Goal: Find specific page/section: Find specific page/section

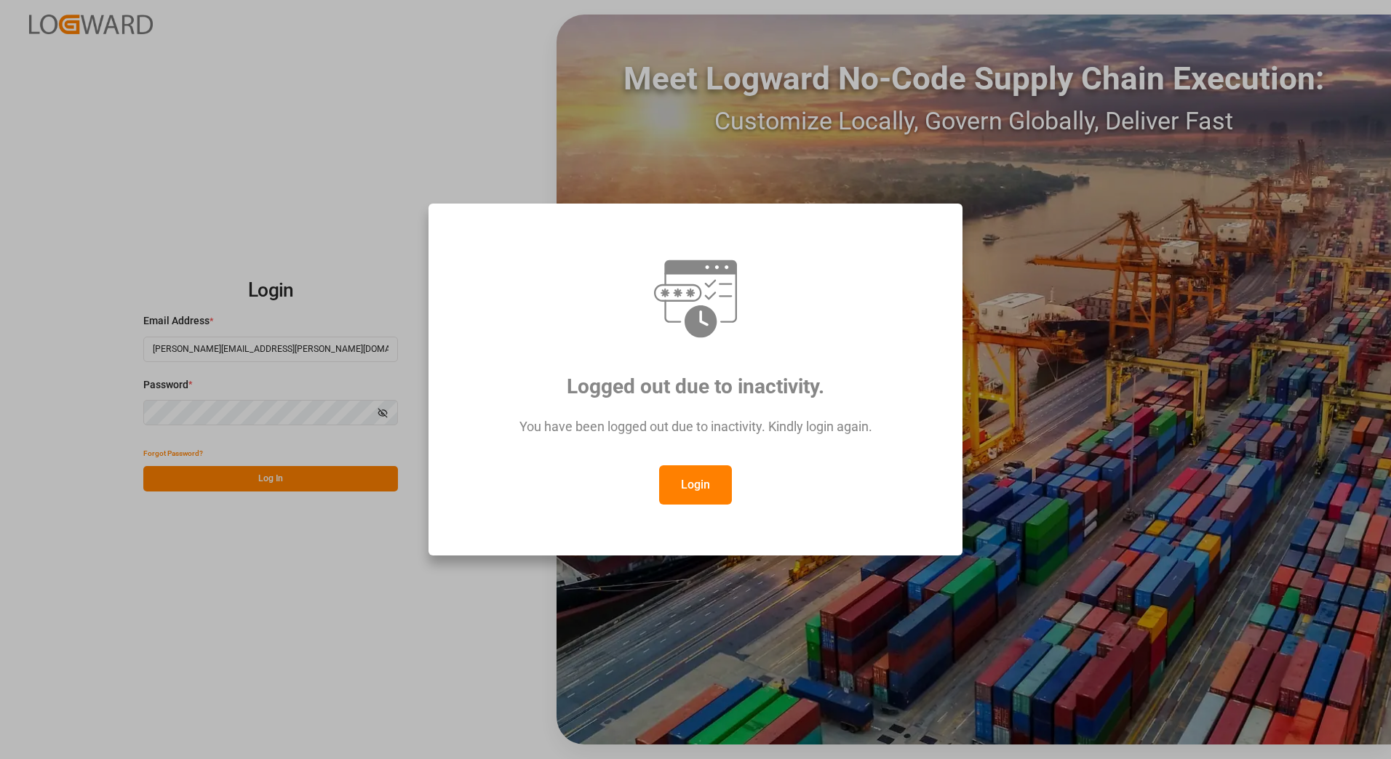
click at [699, 485] on button "Login" at bounding box center [695, 484] width 73 height 39
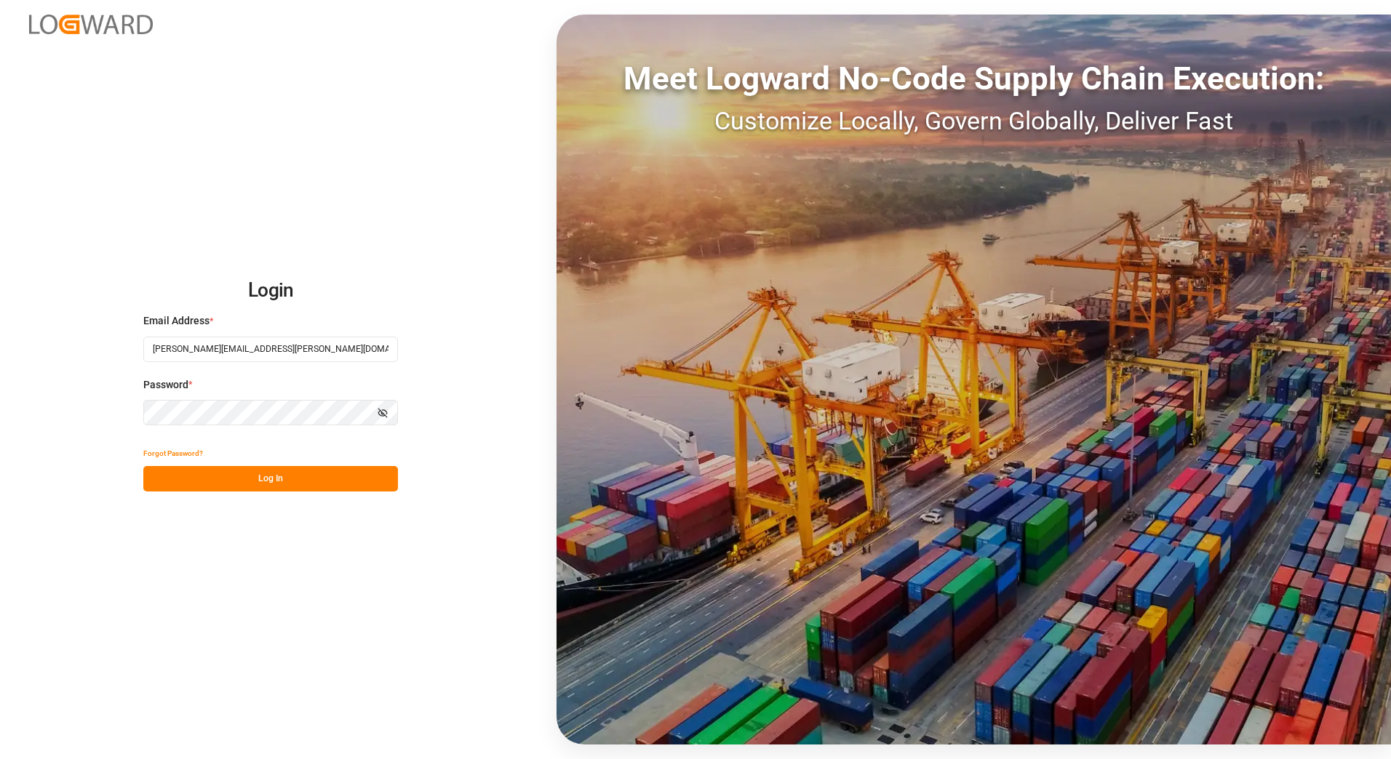
click at [283, 488] on button "Log In" at bounding box center [270, 478] width 255 height 25
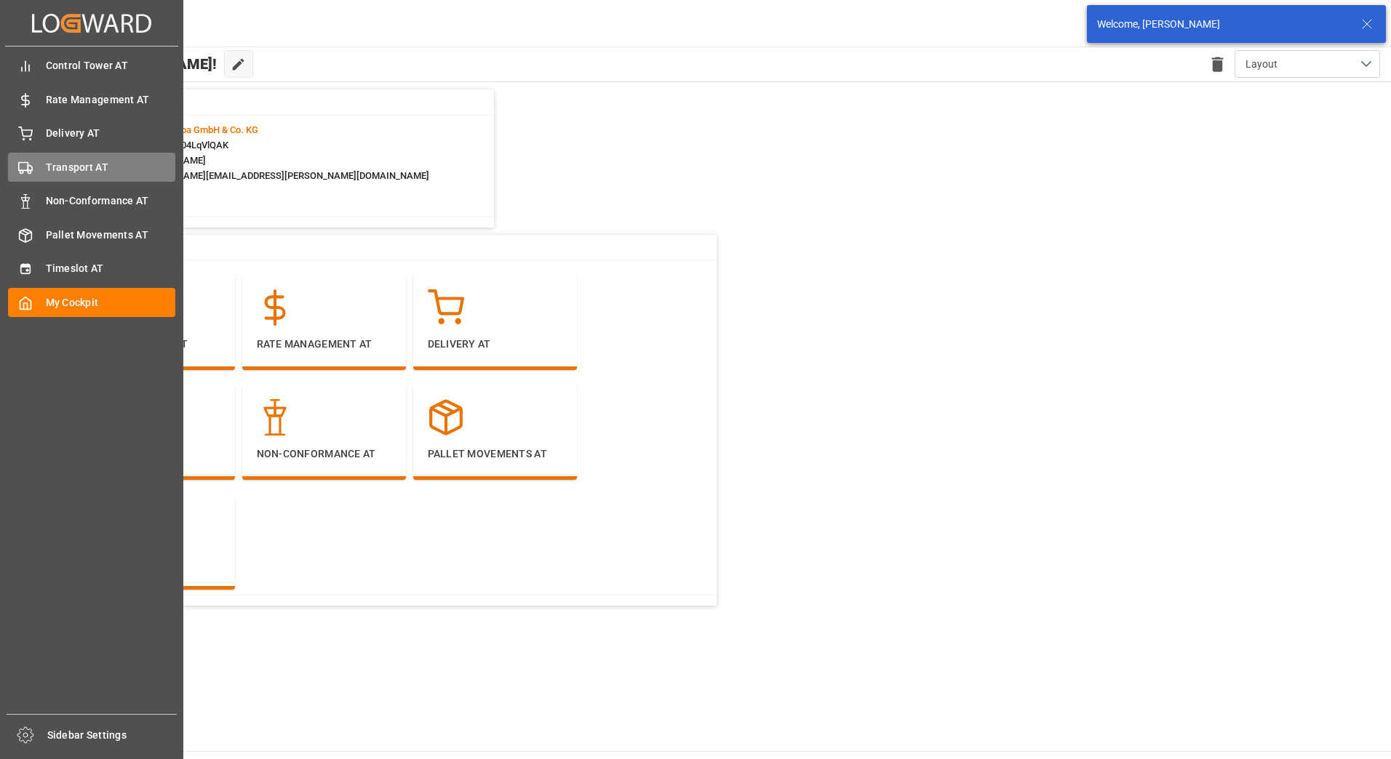
click at [77, 170] on span "Transport AT" at bounding box center [111, 167] width 130 height 15
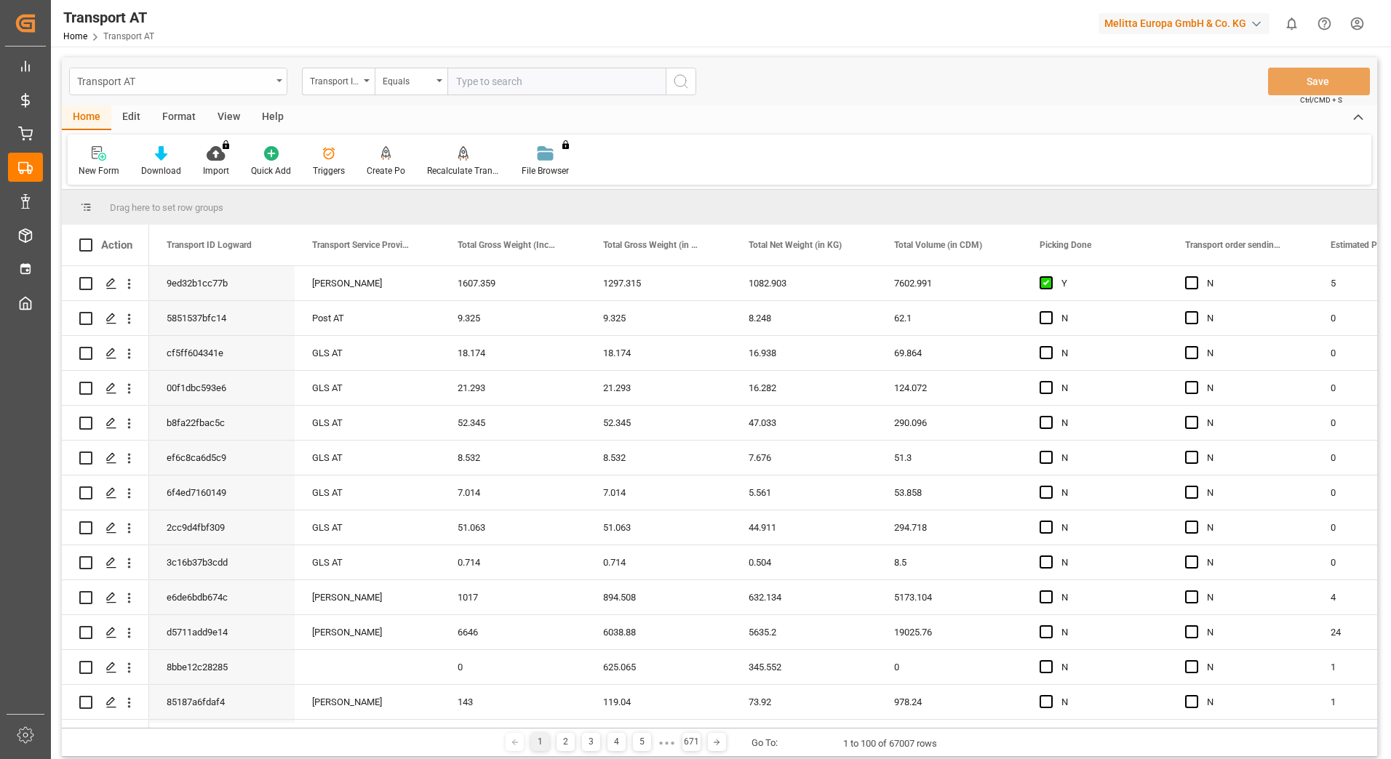
click at [273, 78] on div "Transport AT" at bounding box center [178, 82] width 218 height 28
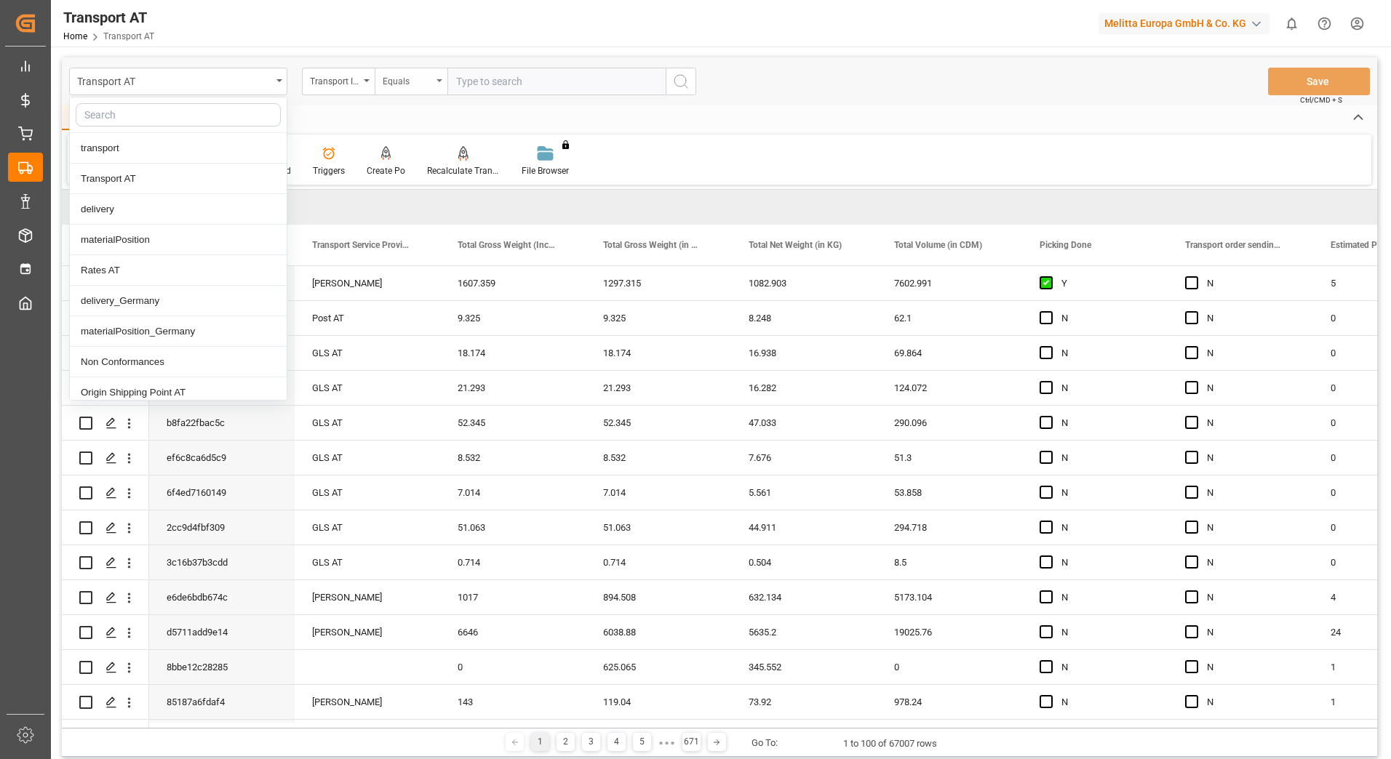
click at [377, 80] on div "Equals" at bounding box center [411, 82] width 73 height 28
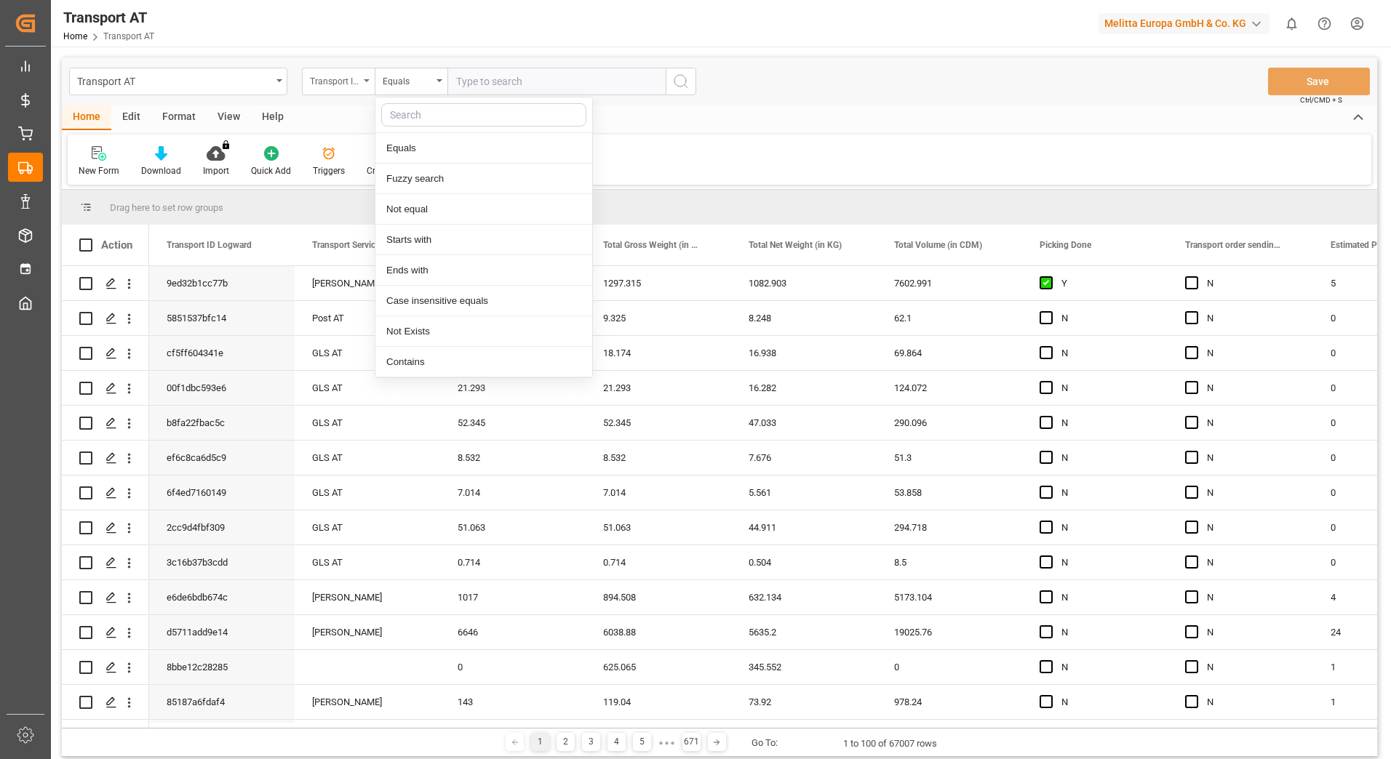
click at [364, 80] on icon "open menu" at bounding box center [367, 80] width 6 height 3
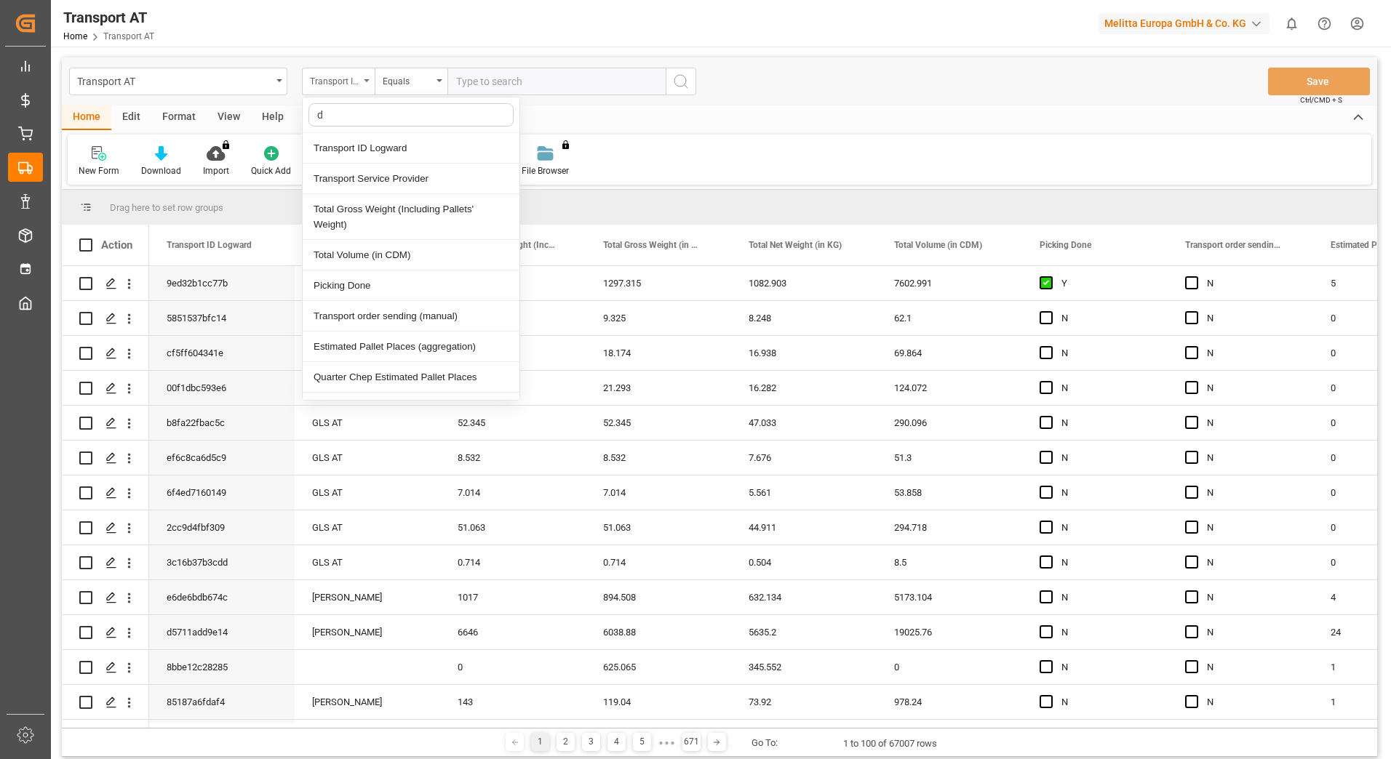
type input "do"
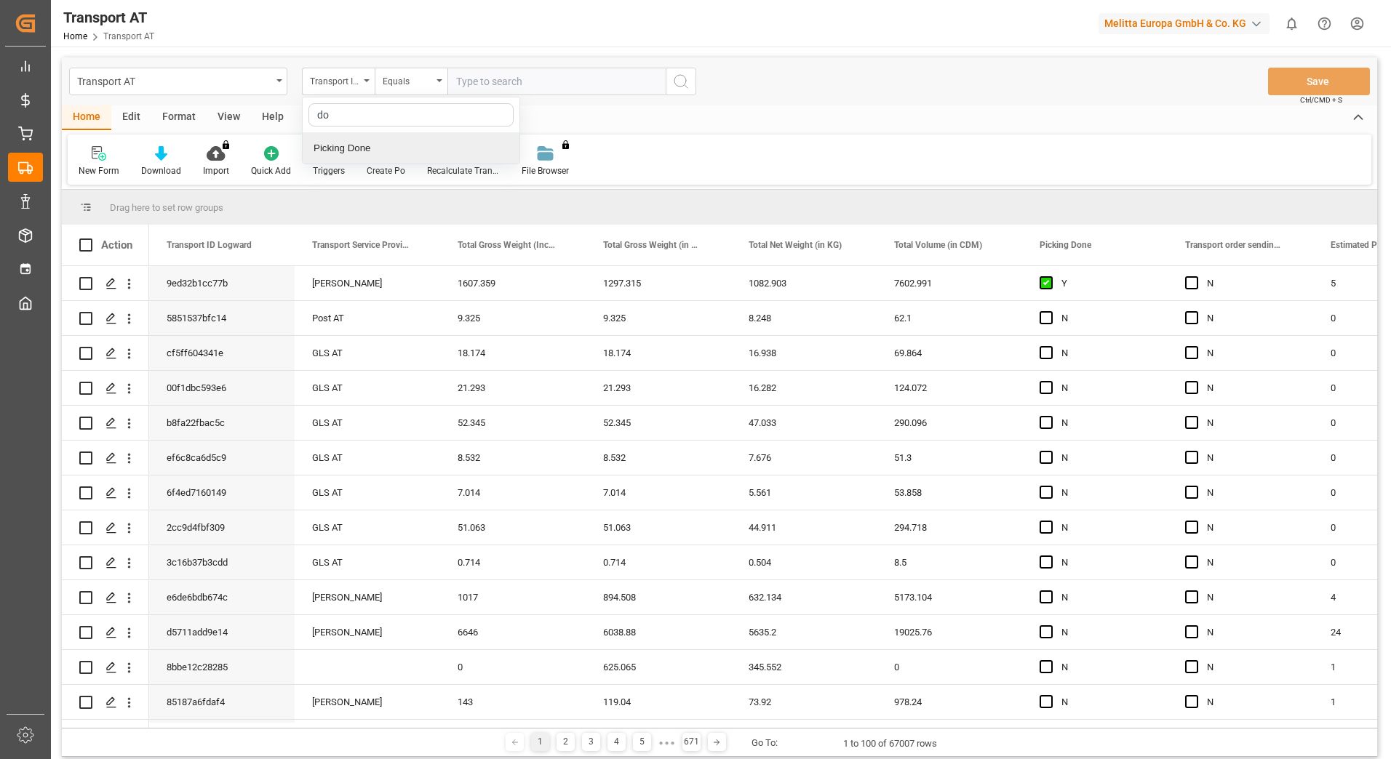
click at [356, 150] on div "Picking Done" at bounding box center [411, 148] width 217 height 31
click at [543, 76] on input "text" at bounding box center [556, 82] width 218 height 28
type input "Y"
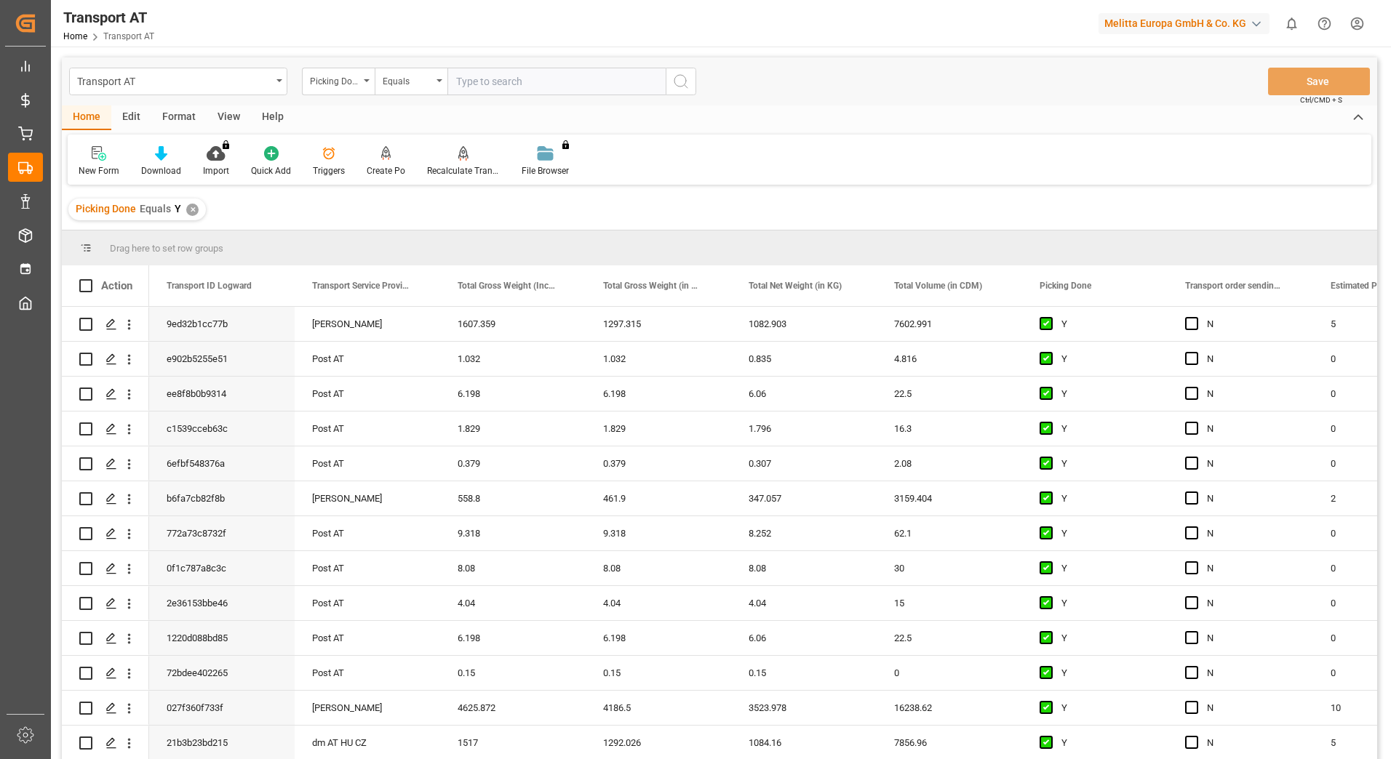
click at [367, 84] on div "Picking Done" at bounding box center [338, 82] width 73 height 28
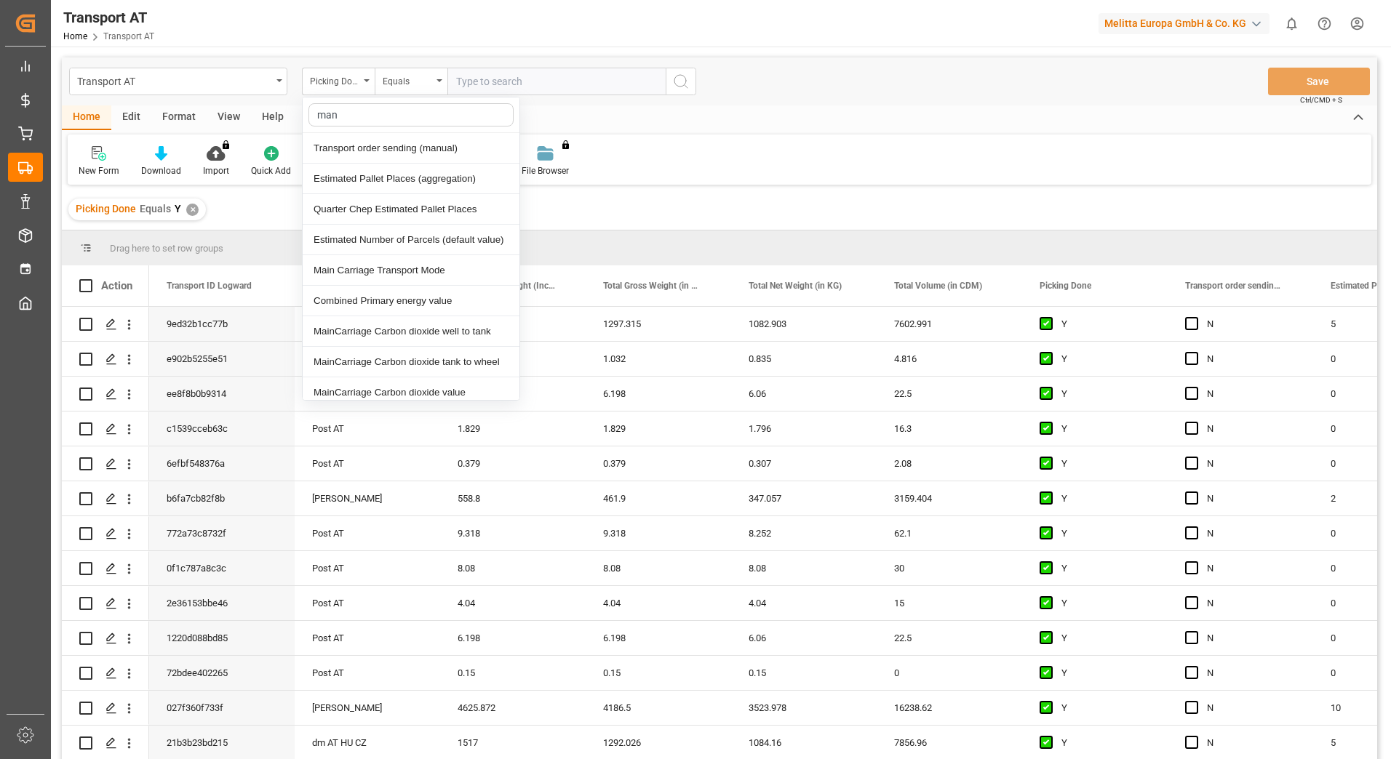
type input "manu"
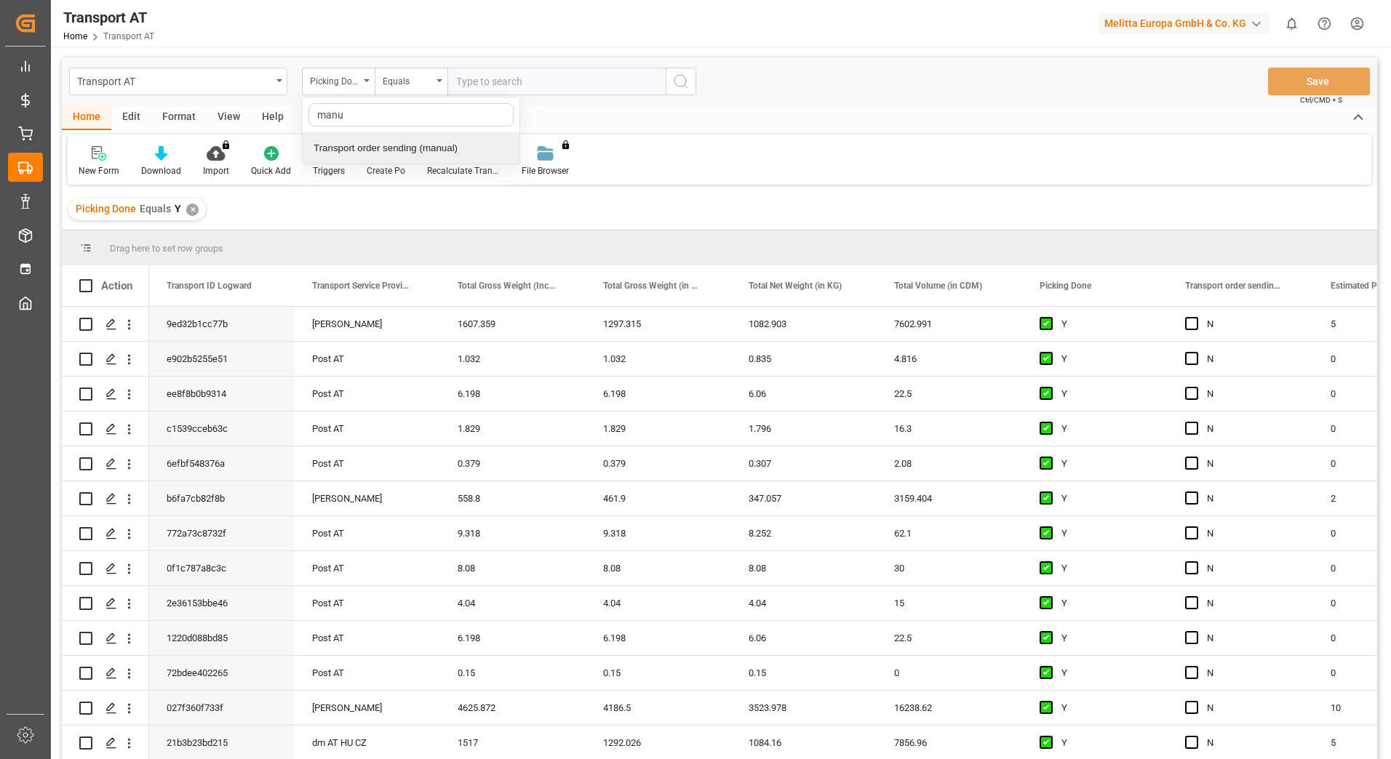
click at [393, 145] on div "Transport order sending (manual)" at bounding box center [411, 148] width 217 height 31
click at [492, 88] on input "text" at bounding box center [556, 82] width 218 height 28
type input "N"
click at [366, 84] on div "Transport order sending (manual)" at bounding box center [338, 82] width 73 height 28
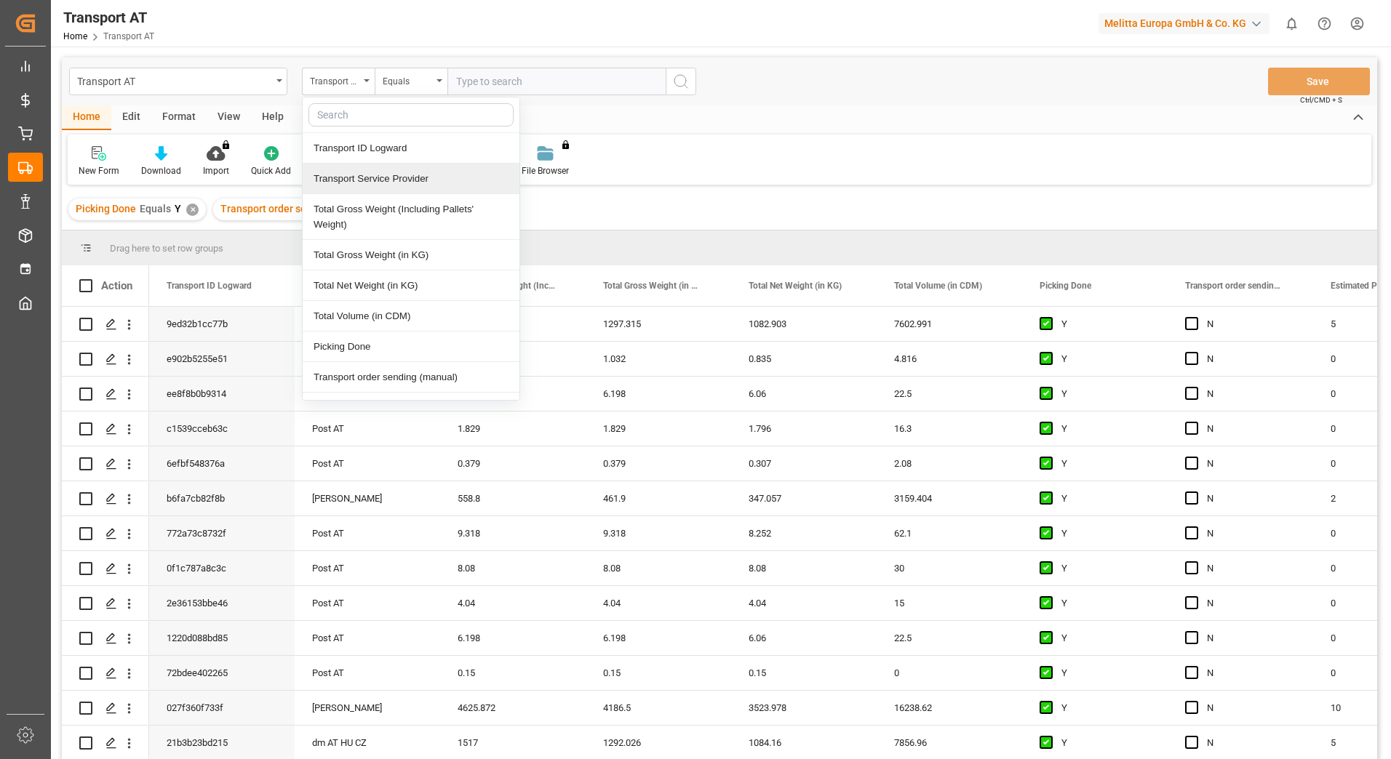
click at [352, 183] on div "Transport Service Provider" at bounding box center [411, 179] width 217 height 31
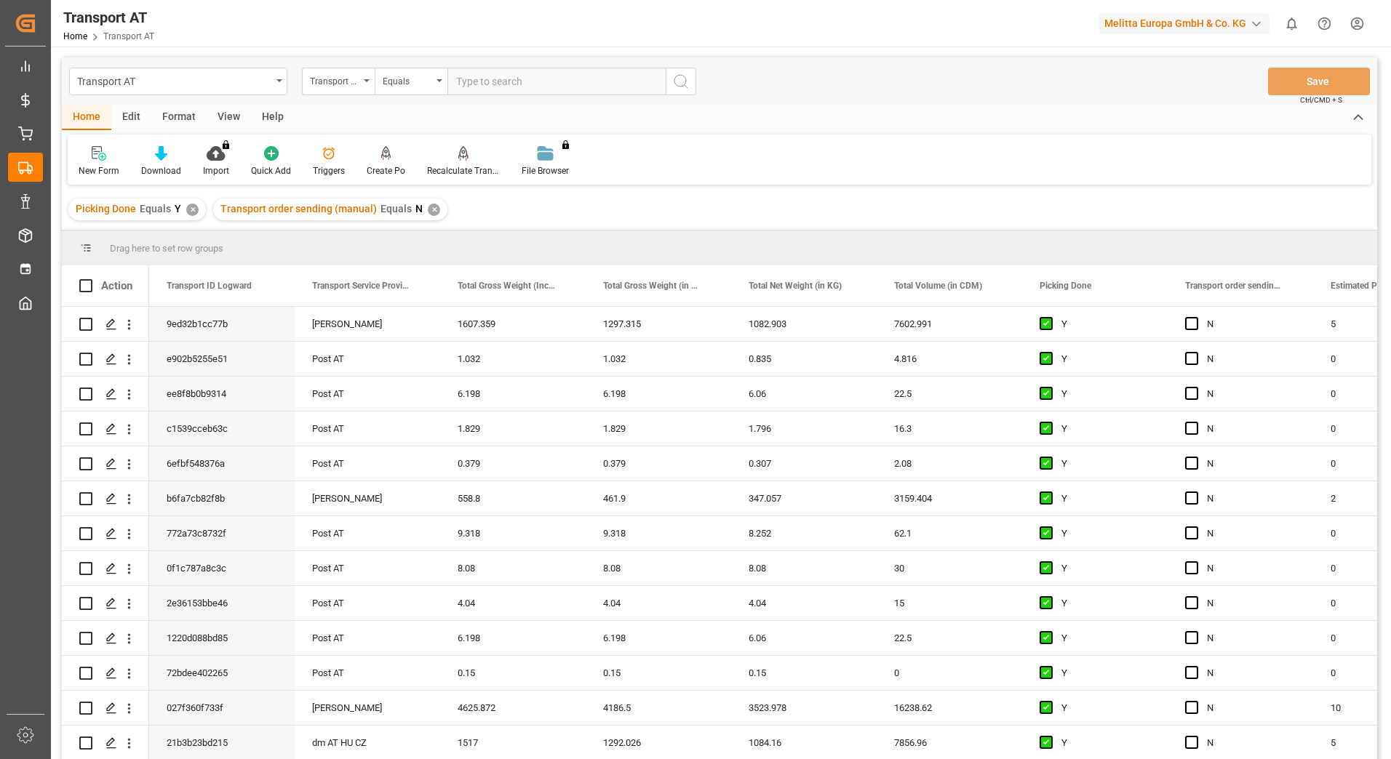
click at [482, 77] on input "text" at bounding box center [556, 82] width 218 height 28
type input "gebr [PERSON_NAME]"
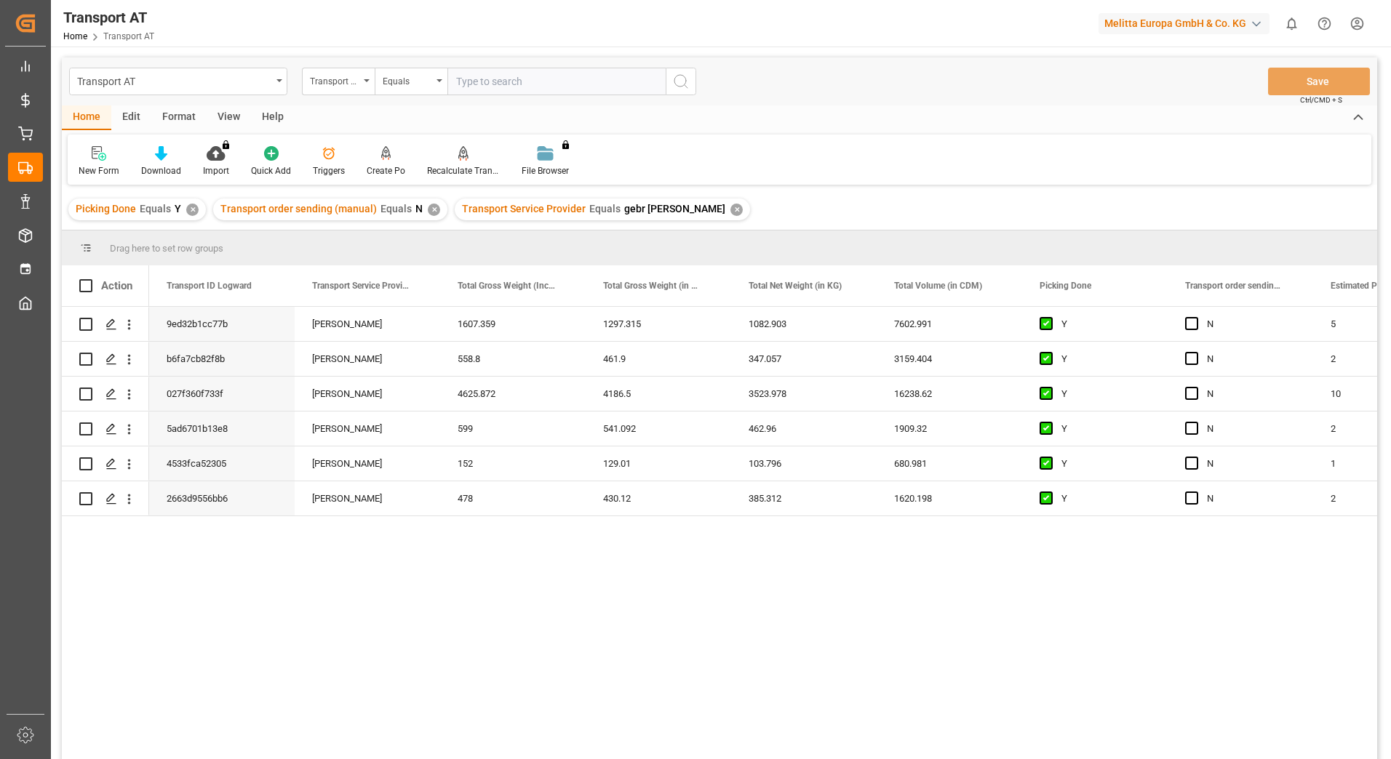
click at [233, 118] on div "View" at bounding box center [229, 117] width 44 height 25
click at [105, 163] on div "Default" at bounding box center [93, 161] width 50 height 32
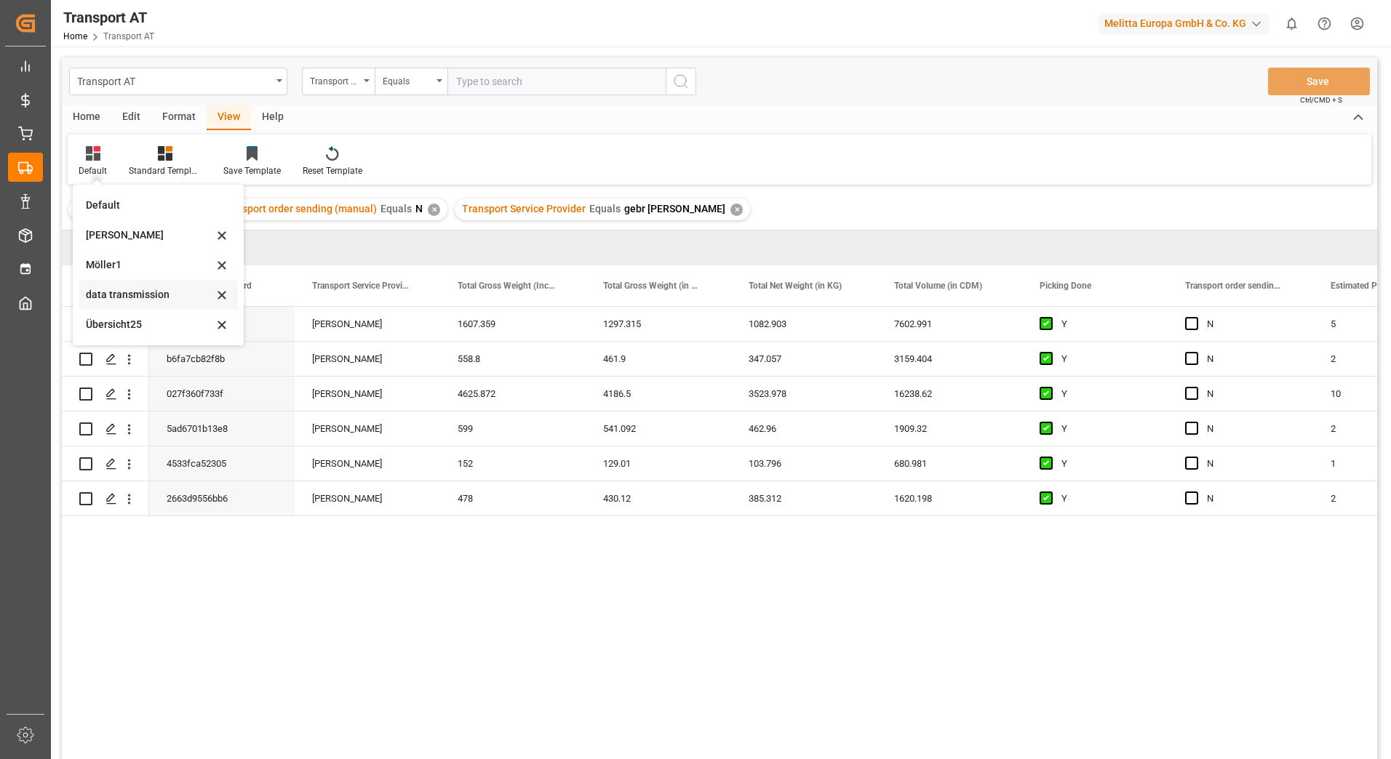
click at [111, 297] on div "data transmission" at bounding box center [149, 294] width 127 height 15
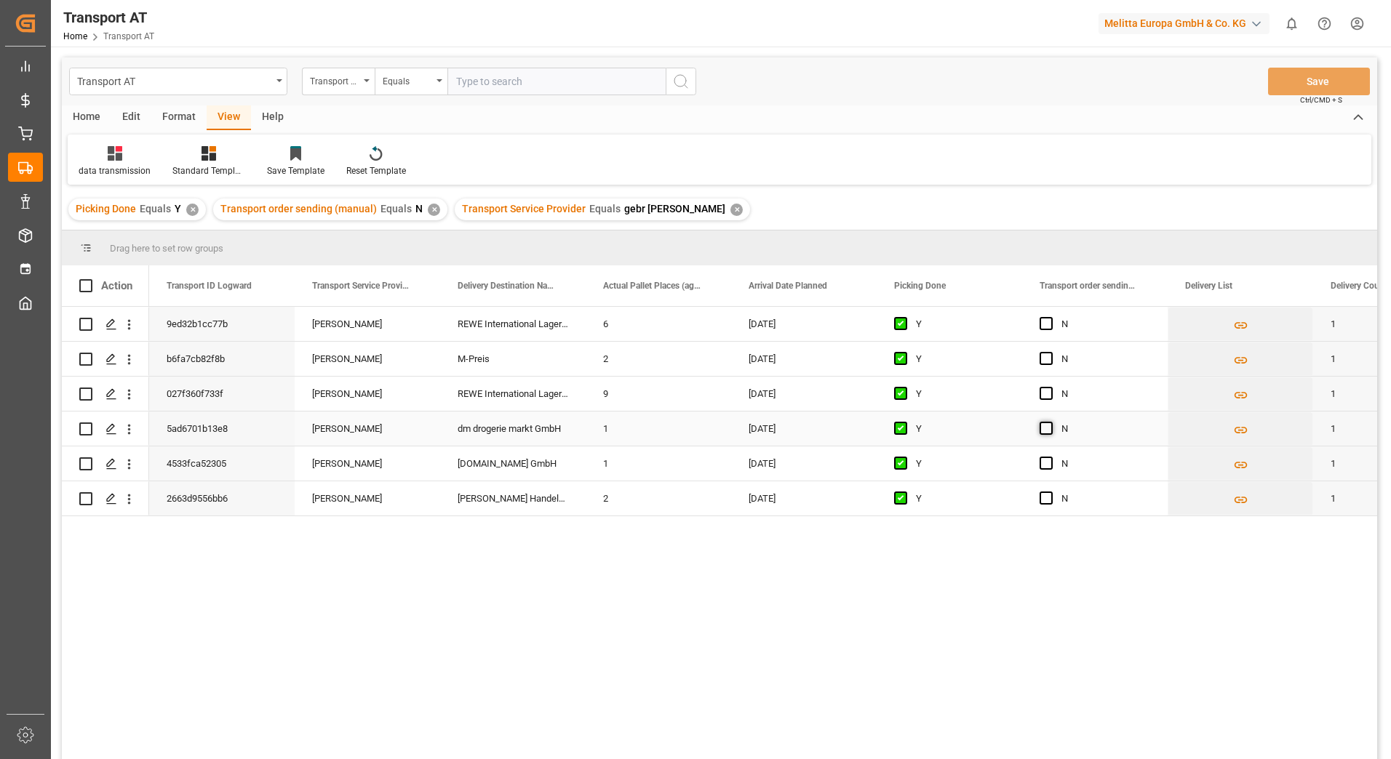
click at [1049, 430] on span "Press SPACE to select this row." at bounding box center [1045, 428] width 13 height 13
click at [1050, 422] on input "Press SPACE to select this row." at bounding box center [1050, 422] width 0 height 0
click at [1049, 468] on span "Press SPACE to select this row." at bounding box center [1045, 463] width 13 height 13
click at [1050, 457] on input "Press SPACE to select this row." at bounding box center [1050, 457] width 0 height 0
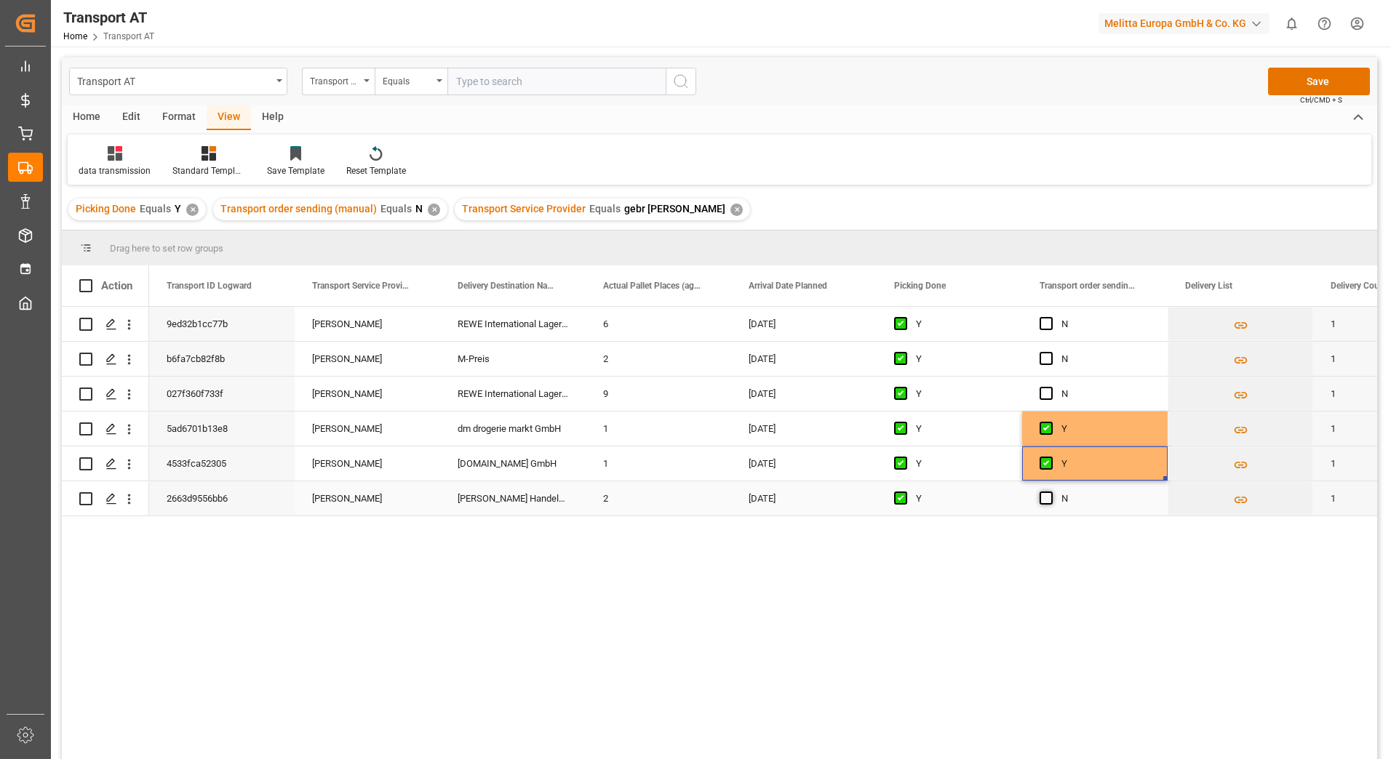
click at [1047, 498] on span "Press SPACE to select this row." at bounding box center [1045, 498] width 13 height 13
click at [1050, 492] on input "Press SPACE to select this row." at bounding box center [1050, 492] width 0 height 0
click at [1049, 393] on span "Press SPACE to select this row." at bounding box center [1045, 393] width 13 height 13
click at [1050, 387] on input "Press SPACE to select this row." at bounding box center [1050, 387] width 0 height 0
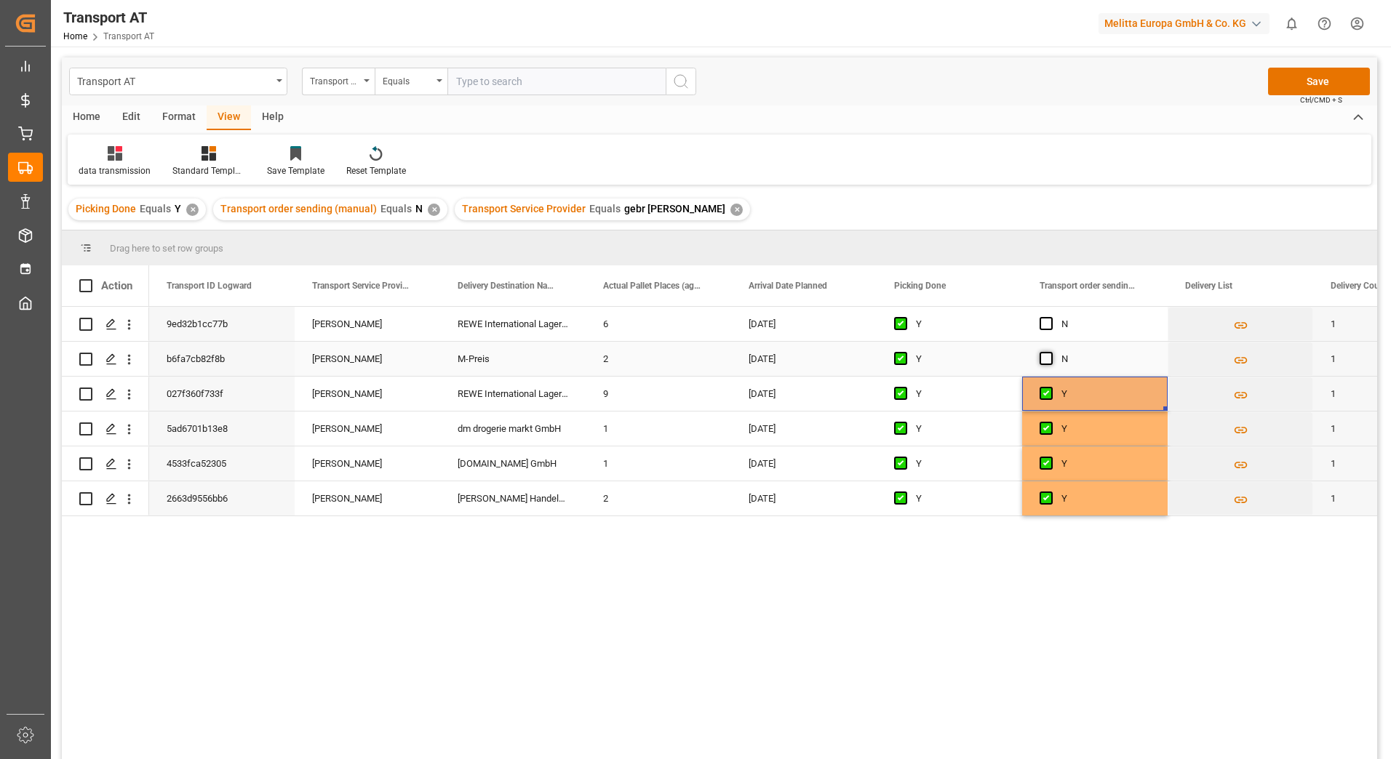
click at [1051, 360] on span "Press SPACE to select this row." at bounding box center [1045, 358] width 13 height 13
click at [1050, 352] on input "Press SPACE to select this row." at bounding box center [1050, 352] width 0 height 0
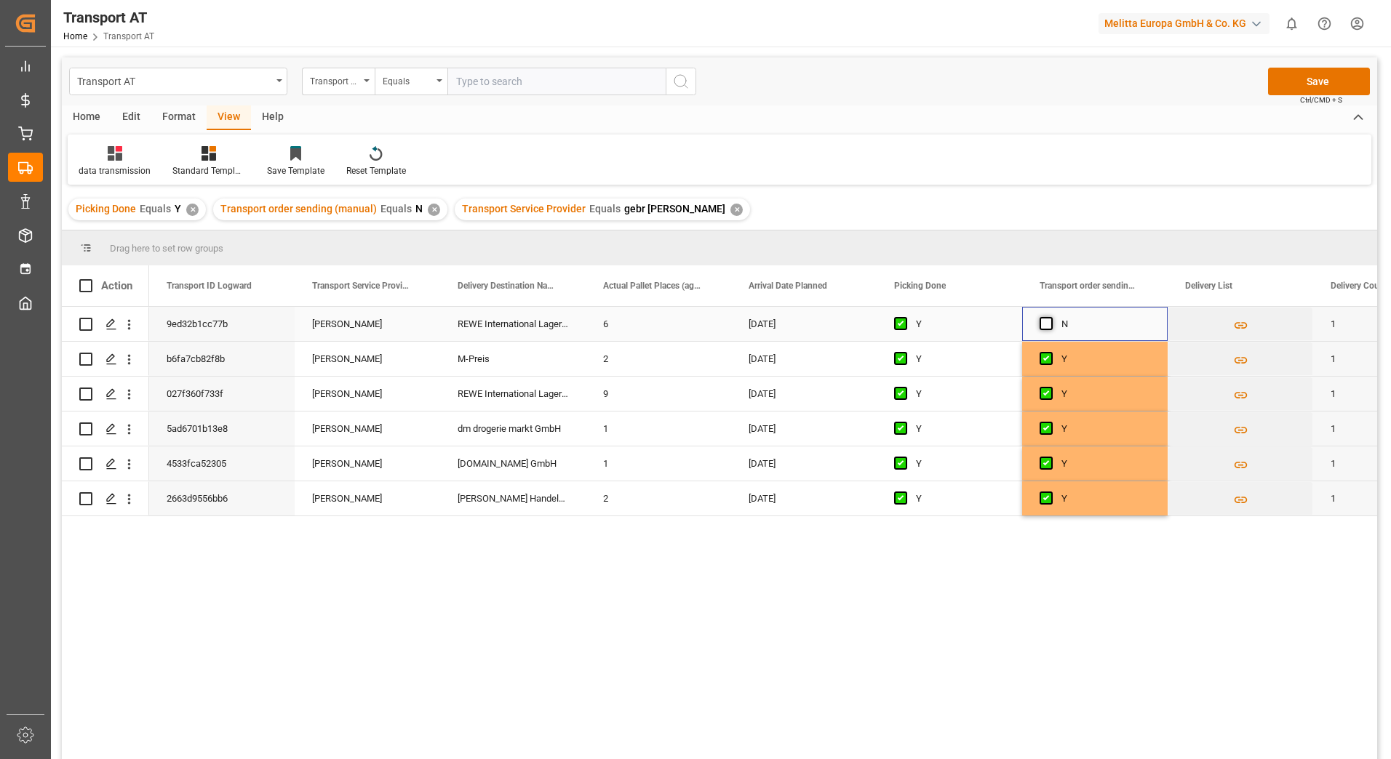
click at [1047, 324] on span "Press SPACE to select this row." at bounding box center [1045, 323] width 13 height 13
click at [1050, 317] on input "Press SPACE to select this row." at bounding box center [1050, 317] width 0 height 0
click at [1347, 80] on button "Save" at bounding box center [1319, 82] width 102 height 28
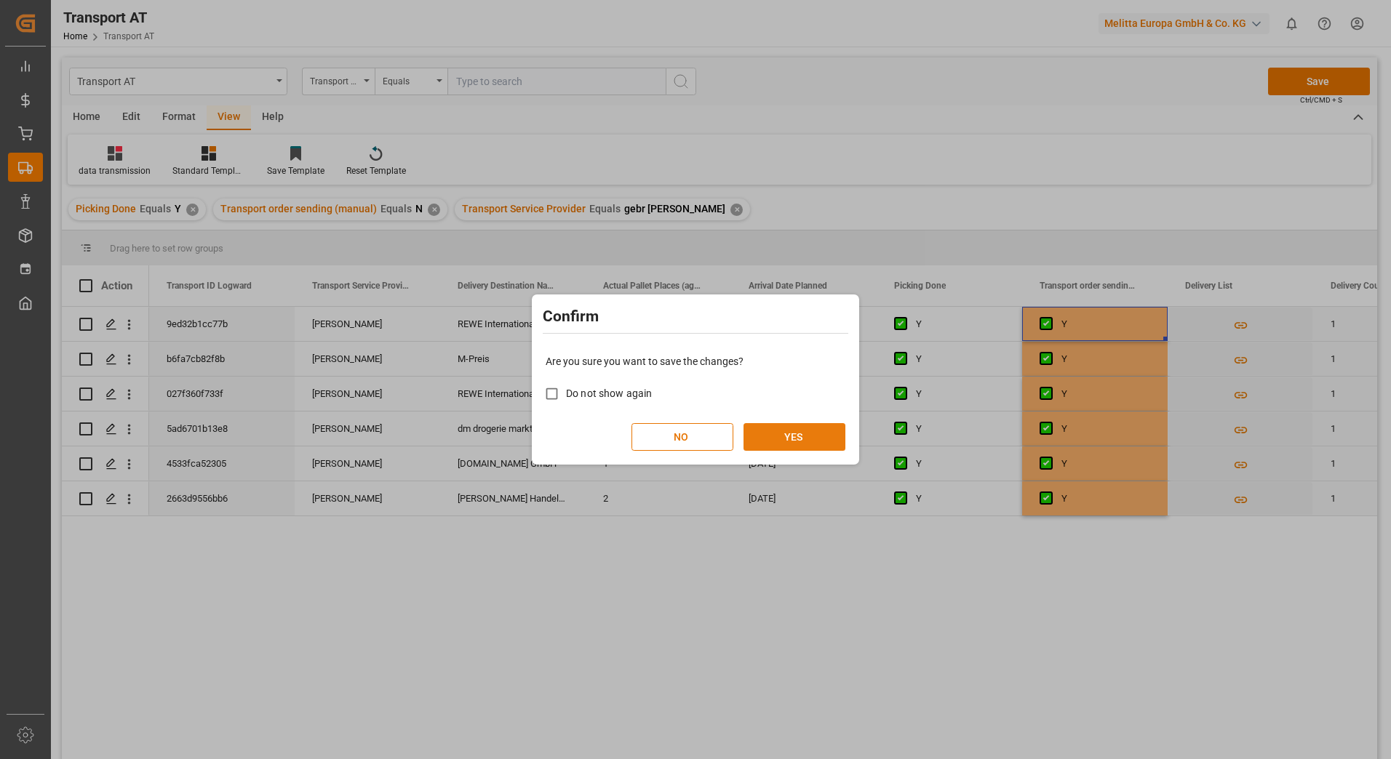
click at [808, 436] on button "YES" at bounding box center [794, 437] width 102 height 28
